Goal: Task Accomplishment & Management: Use online tool/utility

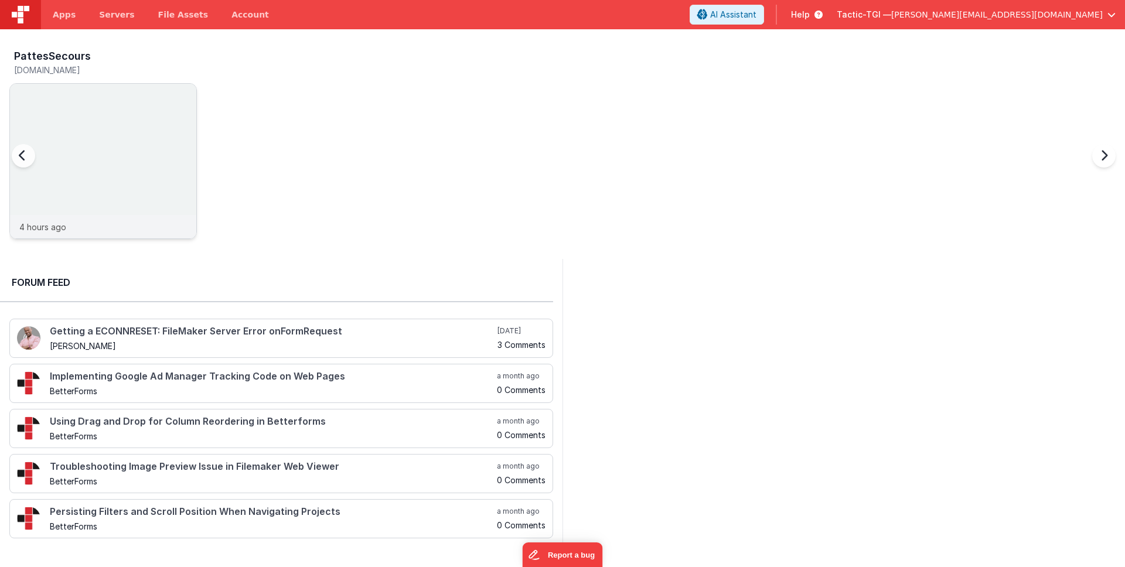
click at [97, 227] on div "4 hours ago" at bounding box center [103, 226] width 186 height 23
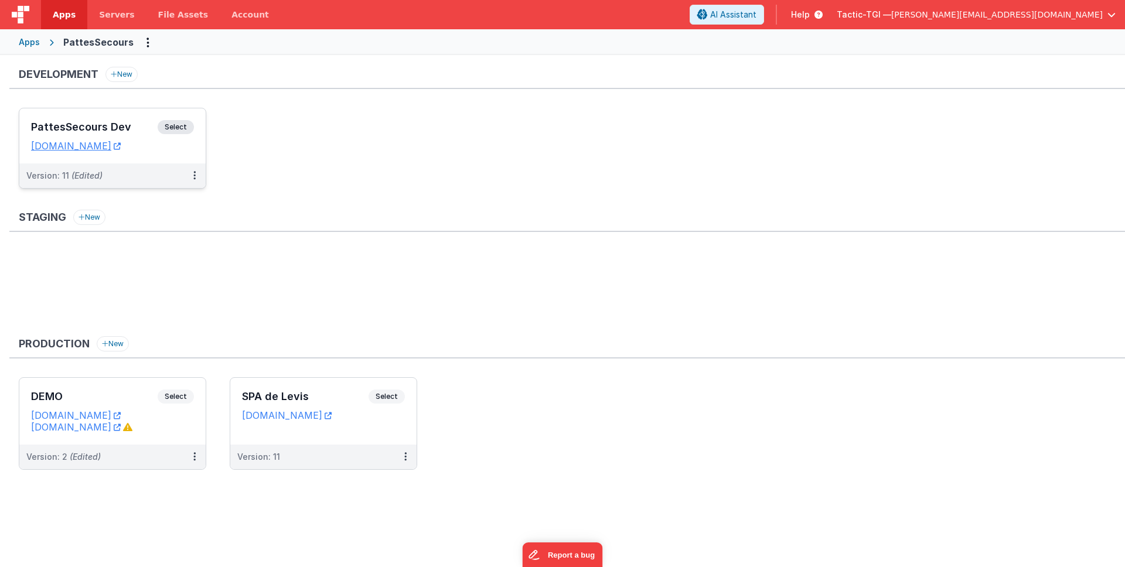
click at [134, 178] on div "Version: 11 (Edited)" at bounding box center [104, 176] width 157 height 12
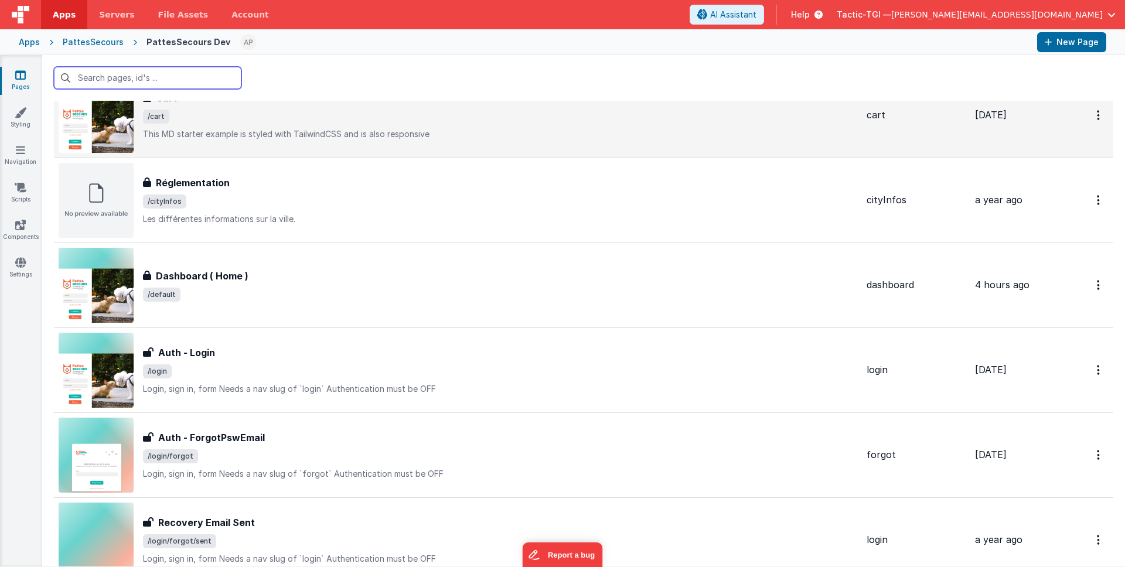
scroll to position [283, 0]
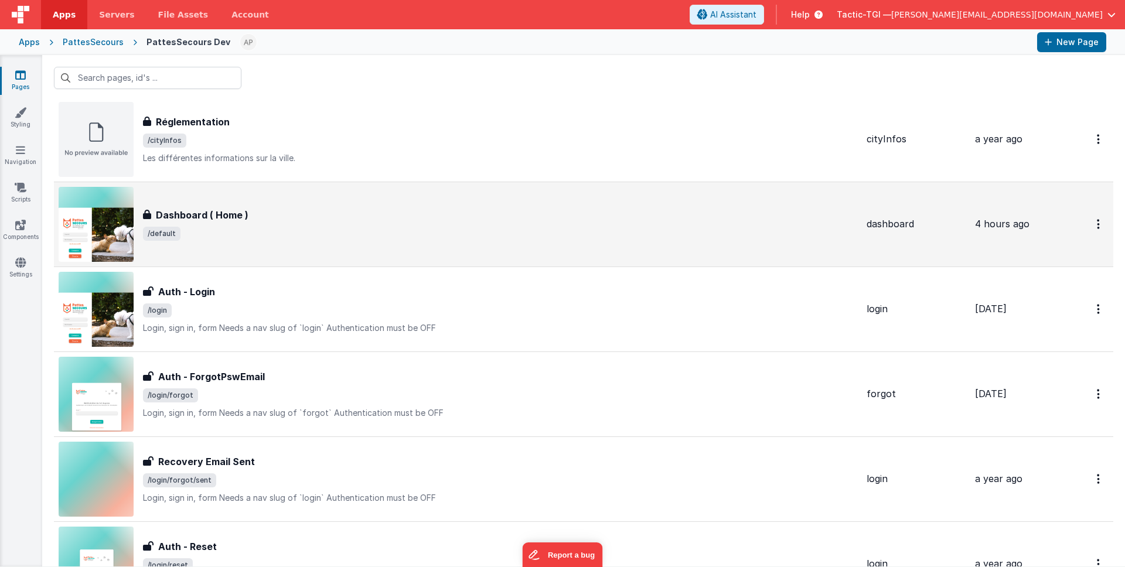
click at [294, 250] on div "Dashboard ( Home ) Dashboard ( Home ) /default" at bounding box center [458, 224] width 799 height 75
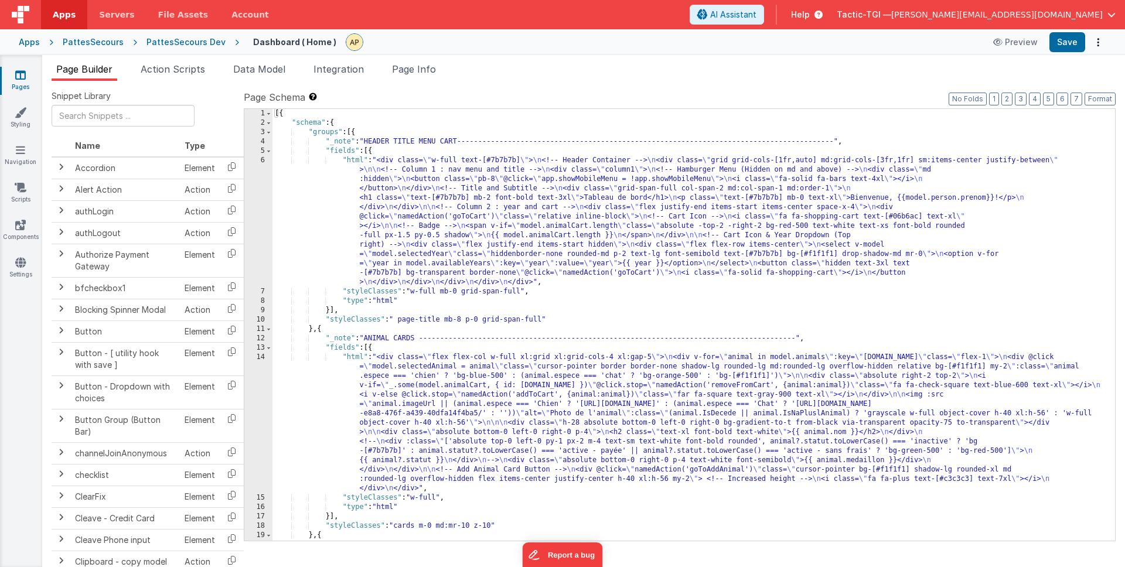
click at [639, 362] on div "[{ "schema" : { "groups" : [{ "_note" : "HEADER TITLE MENU CART----------------…" at bounding box center [689, 334] width 834 height 451
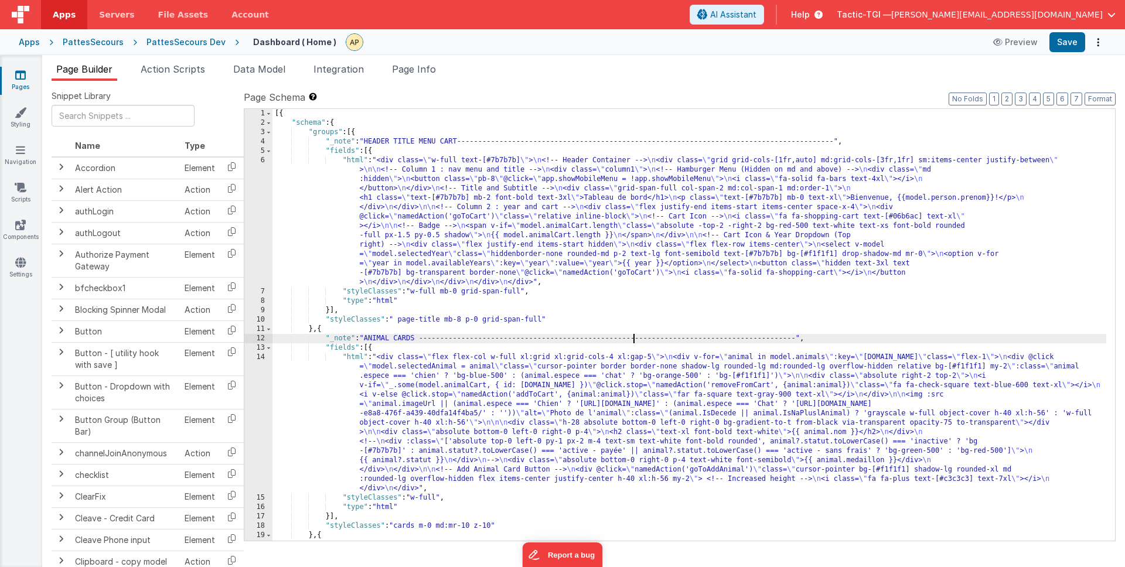
click at [633, 337] on div "[{ "schema" : { "groups" : [{ "_note" : "HEADER TITLE MENU CART----------------…" at bounding box center [689, 334] width 834 height 451
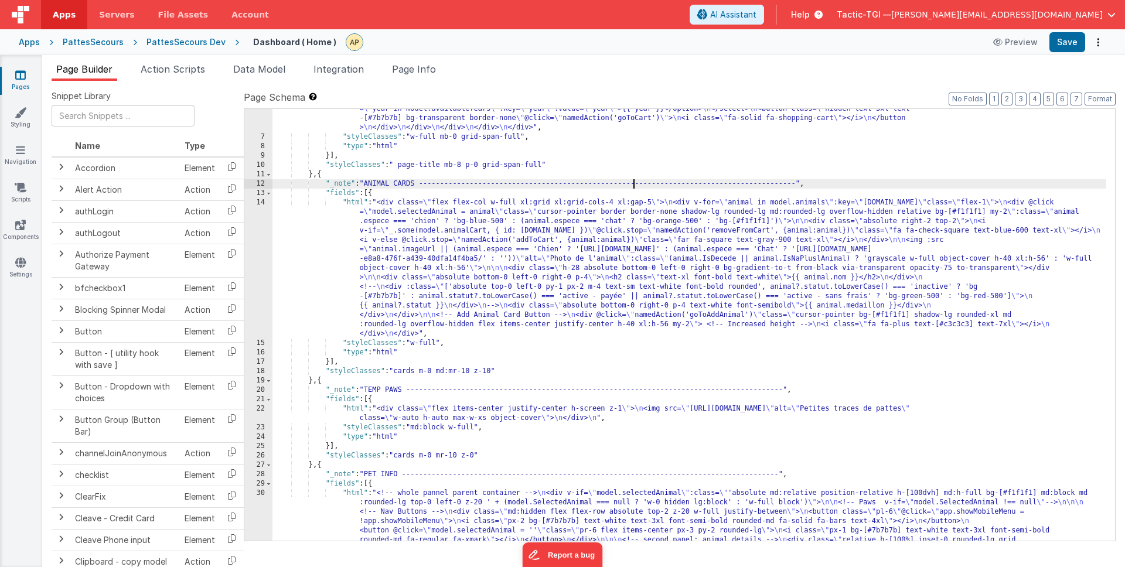
scroll to position [163, 0]
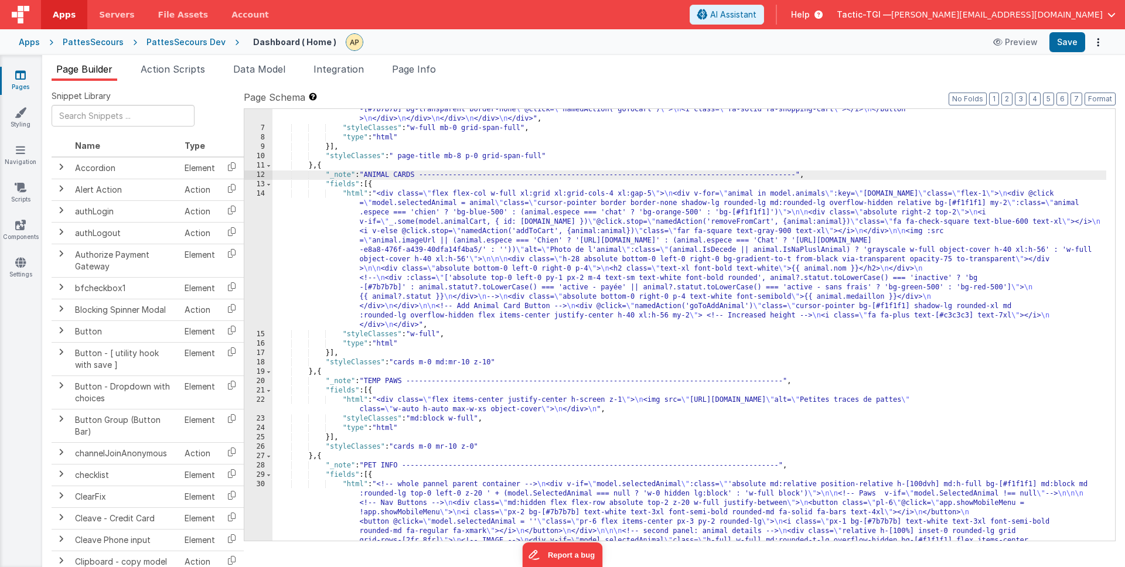
click at [498, 200] on div ""html" : "<div class= \" w-full text-[#7b7b7b] \" > \n <!-- Header Container --…" at bounding box center [689, 531] width 834 height 1079
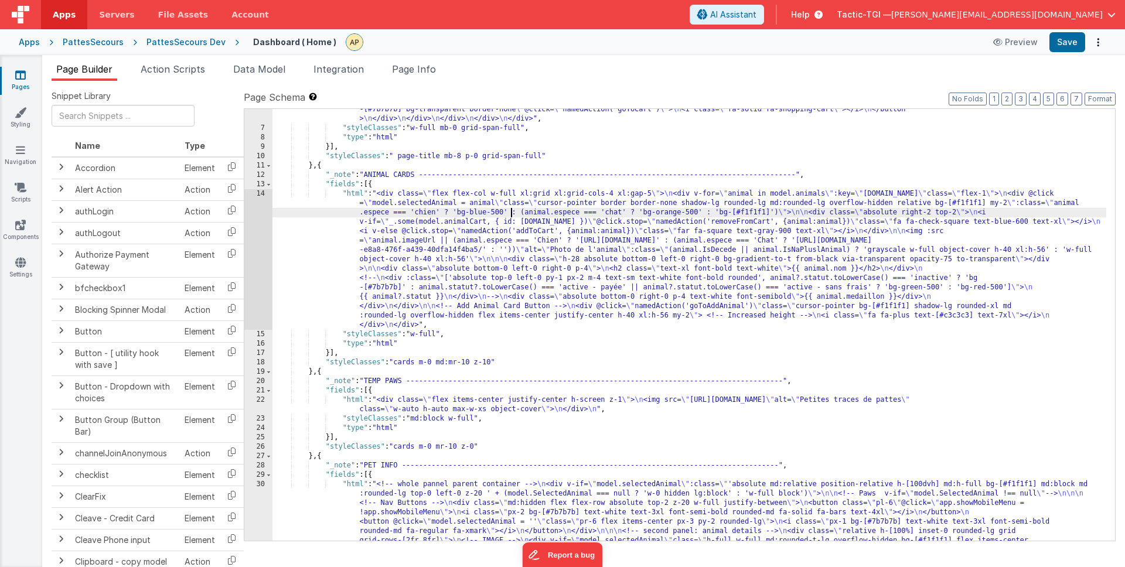
click at [512, 209] on div ""html" : "<div class= \" w-full text-[#7b7b7b] \" > \n <!-- Header Container --…" at bounding box center [689, 531] width 834 height 1079
click at [631, 222] on div ""html" : "<div class= \" w-full text-[#7b7b7b] \" > \n <!-- Header Container --…" at bounding box center [689, 531] width 834 height 1079
click at [629, 232] on div ""html" : "<div class= \" w-full text-[#7b7b7b] \" > \n <!-- Header Container --…" at bounding box center [689, 531] width 834 height 1079
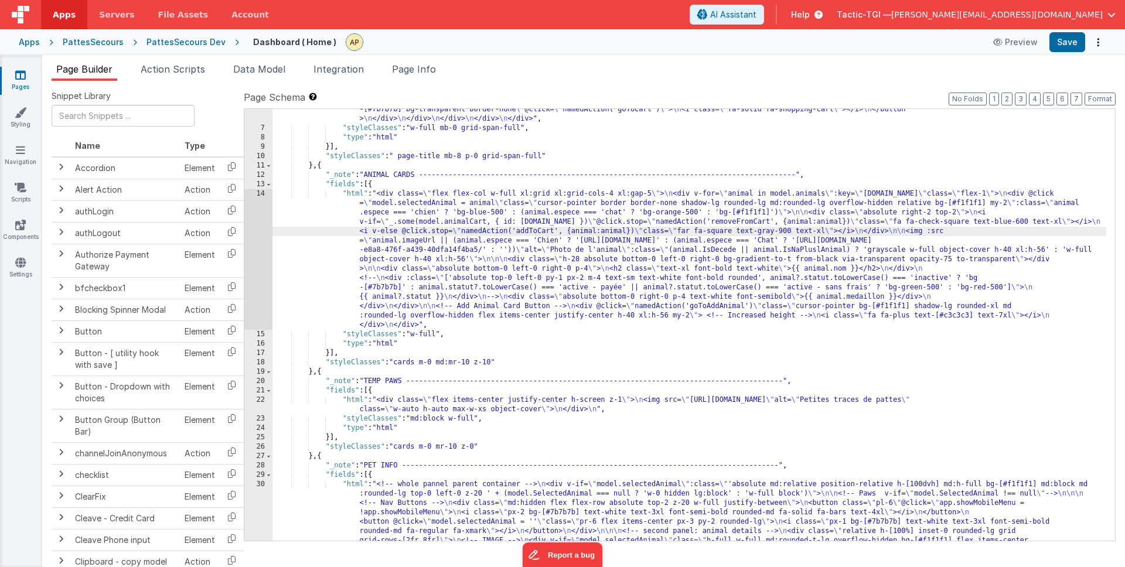
click at [626, 245] on div ""html" : "<div class= \" w-full text-[#7b7b7b] \" > \n <!-- Header Container --…" at bounding box center [689, 531] width 834 height 1079
click at [622, 251] on div ""html" : "<div class= \" w-full text-[#7b7b7b] \" > \n <!-- Header Container --…" at bounding box center [689, 531] width 834 height 1079
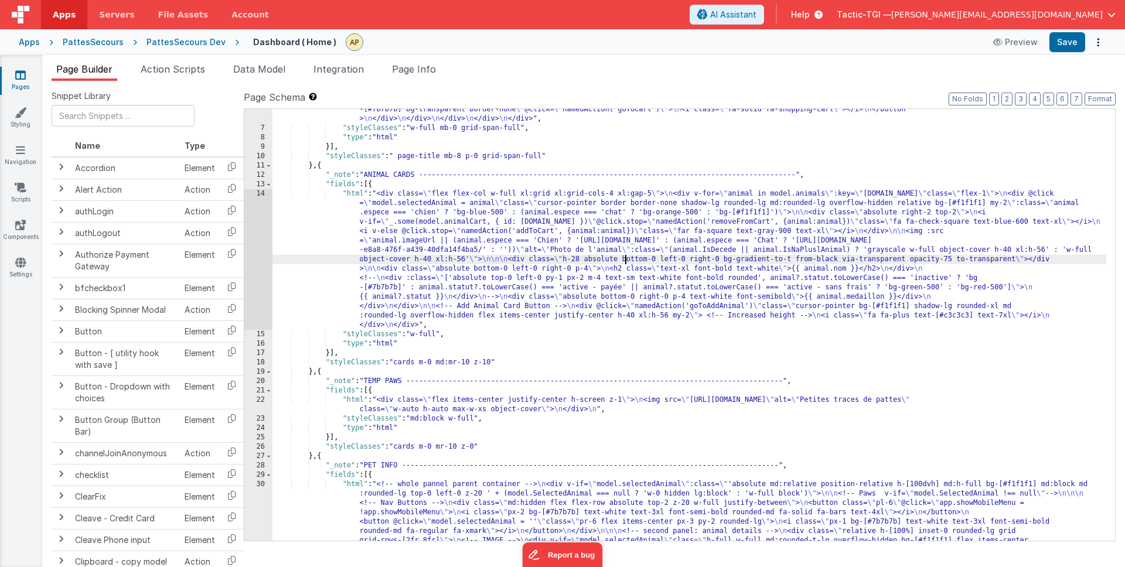
click at [626, 259] on div ""html" : "<div class= \" w-full text-[#7b7b7b] \" > \n <!-- Header Container --…" at bounding box center [689, 531] width 834 height 1079
click at [629, 272] on div ""html" : "<div class= \" w-full text-[#7b7b7b] \" > \n <!-- Header Container --…" at bounding box center [689, 531] width 834 height 1079
click at [904, 279] on div ""html" : "<div class= \" w-full text-[#7b7b7b] \" > \n <!-- Header Container --…" at bounding box center [689, 531] width 834 height 1079
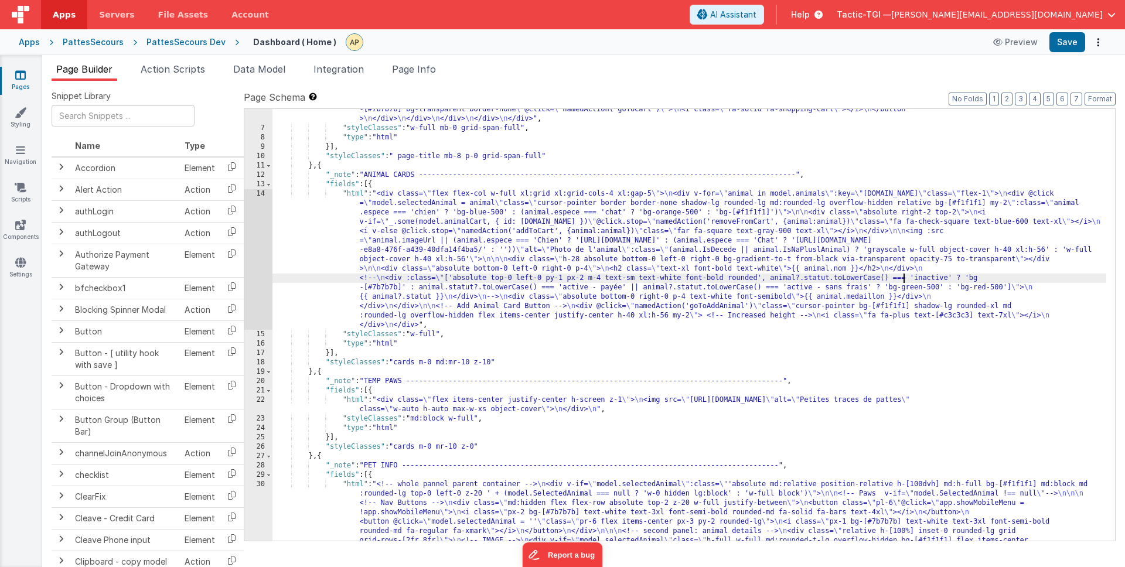
click at [891, 286] on div ""html" : "<div class= \" w-full text-[#7b7b7b] \" > \n <!-- Header Container --…" at bounding box center [689, 531] width 834 height 1079
click at [1014, 289] on div ""html" : "<div class= \" w-full text-[#7b7b7b] \" > \n <!-- Header Container --…" at bounding box center [689, 531] width 834 height 1079
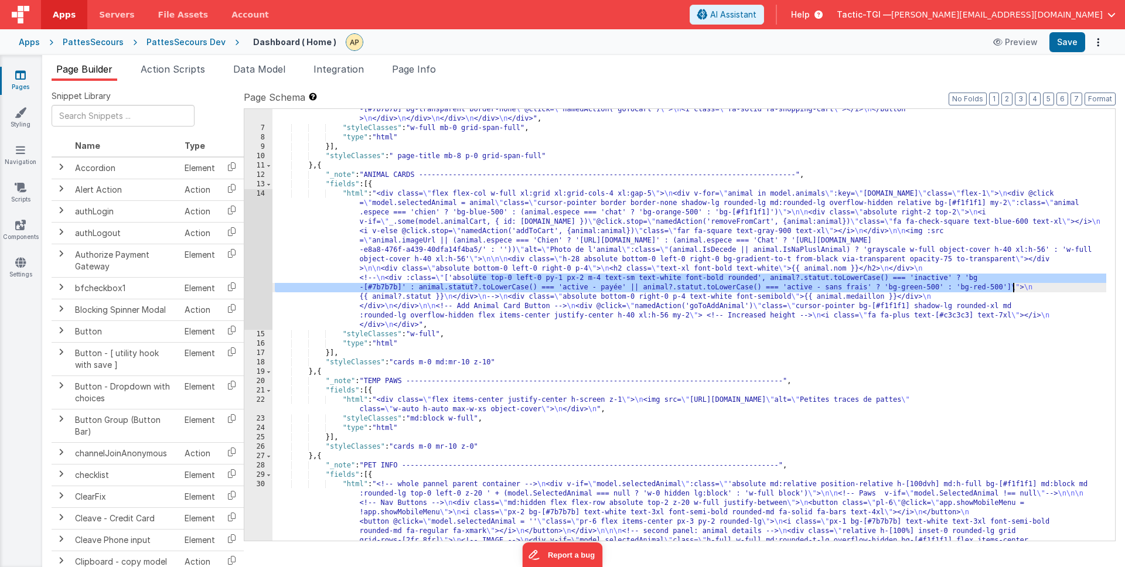
drag, startPoint x: 472, startPoint y: 278, endPoint x: 638, endPoint y: 262, distance: 166.1
click at [1003, 280] on div ""html" : "<div class= \" w-full text-[#7b7b7b] \" > \n <!-- Header Container --…" at bounding box center [689, 531] width 834 height 1079
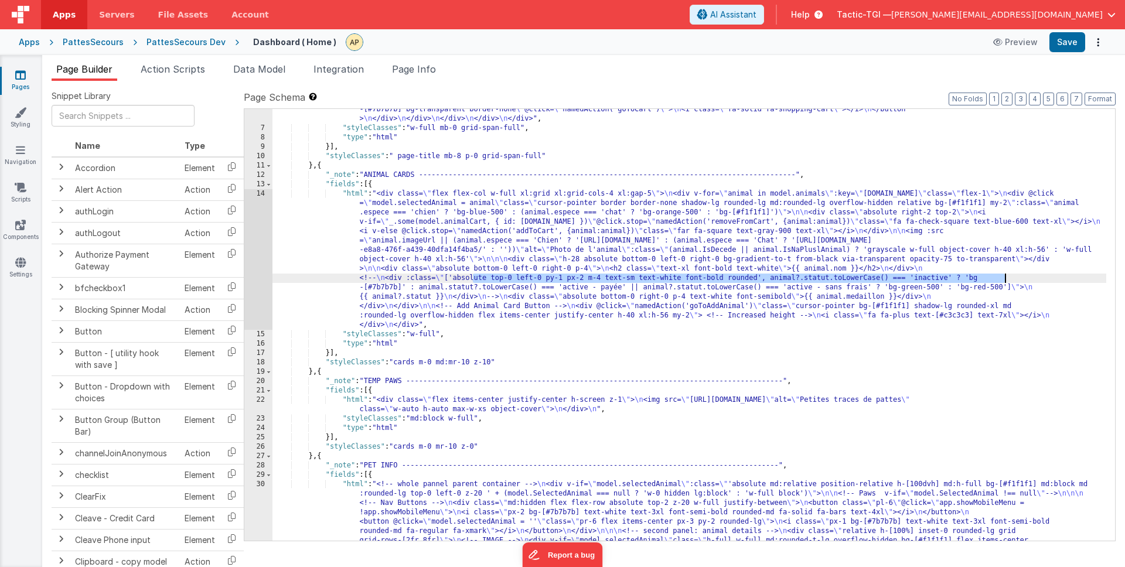
click at [440, 301] on div ""html" : "<div class= \" w-full text-[#7b7b7b] \" > \n <!-- Header Container --…" at bounding box center [689, 531] width 834 height 1079
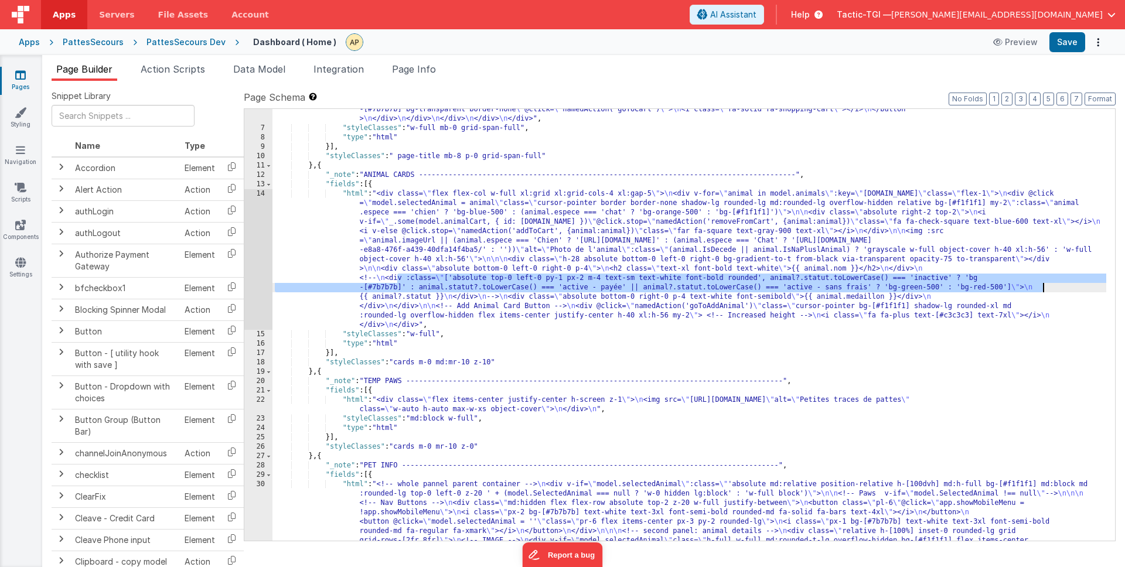
drag, startPoint x: 396, startPoint y: 278, endPoint x: 1044, endPoint y: 283, distance: 648.1
click at [1044, 283] on div ""html" : "<div class= \" w-full text-[#7b7b7b] \" > \n <!-- Header Container --…" at bounding box center [689, 531] width 834 height 1079
